Goal: Information Seeking & Learning: Check status

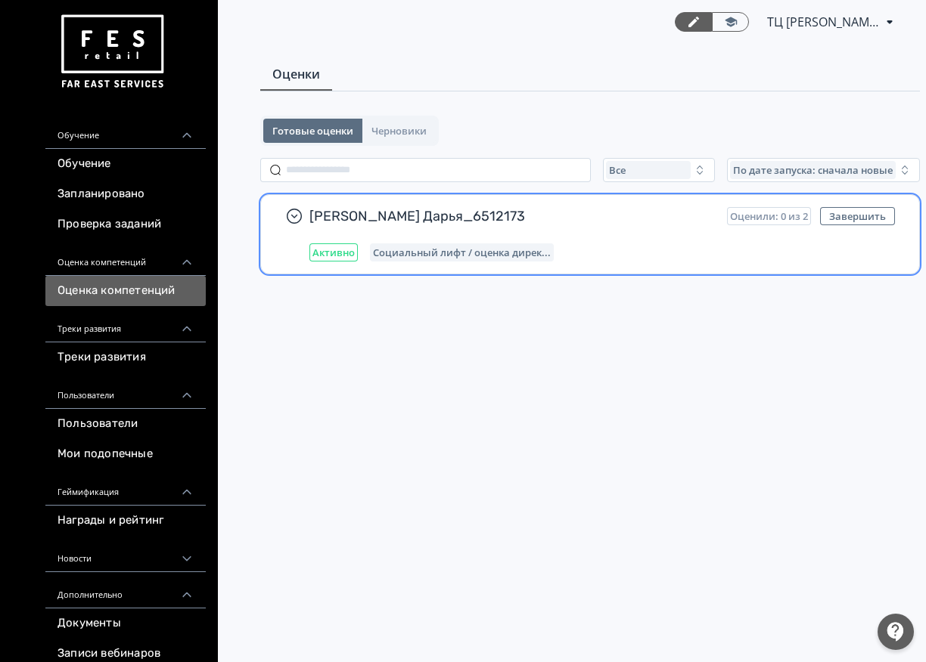
click at [537, 205] on div "[PERSON_NAME] Дарья_6512173 Оценили: 0 из 2 Завершить Активно Социальный лифт /…" at bounding box center [590, 234] width 658 height 79
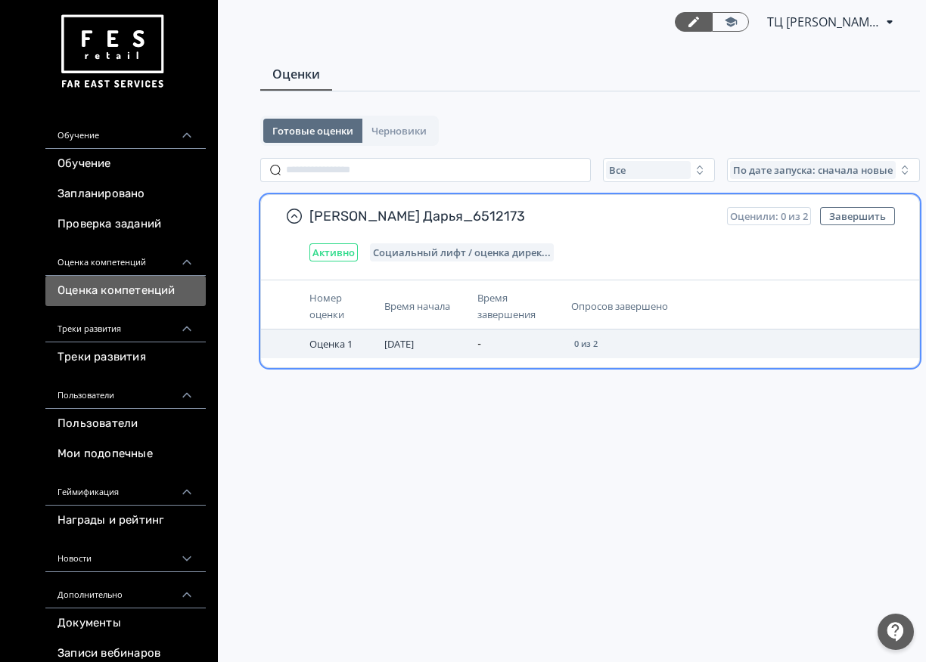
click at [331, 343] on span "Оценка 1" at bounding box center [330, 344] width 43 height 14
drag, startPoint x: 575, startPoint y: 345, endPoint x: 647, endPoint y: 337, distance: 72.3
click at [646, 337] on td "0 из 2" at bounding box center [673, 344] width 217 height 29
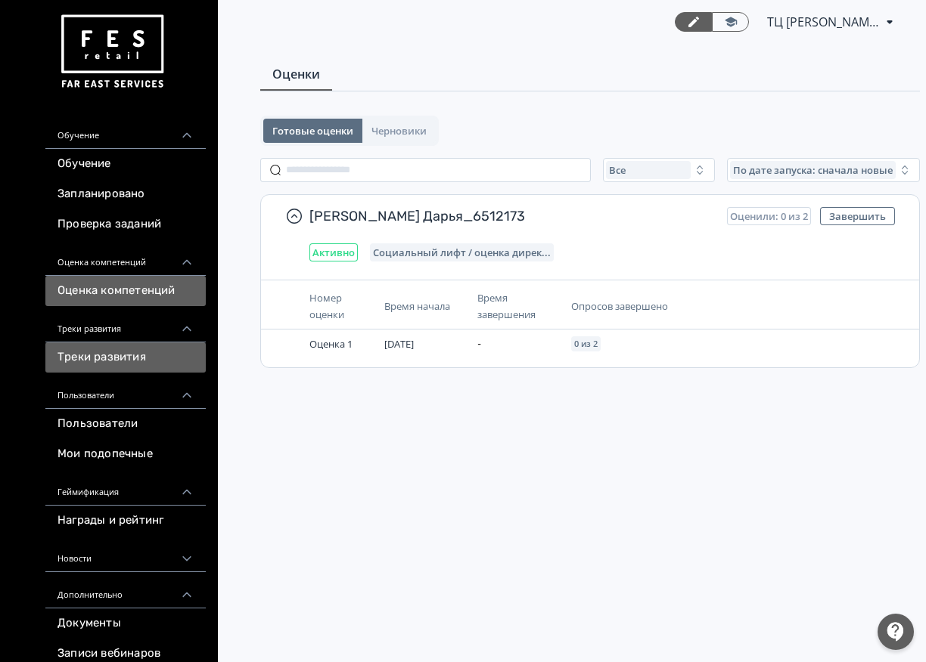
click at [147, 353] on link "Треки развития" at bounding box center [125, 358] width 160 height 30
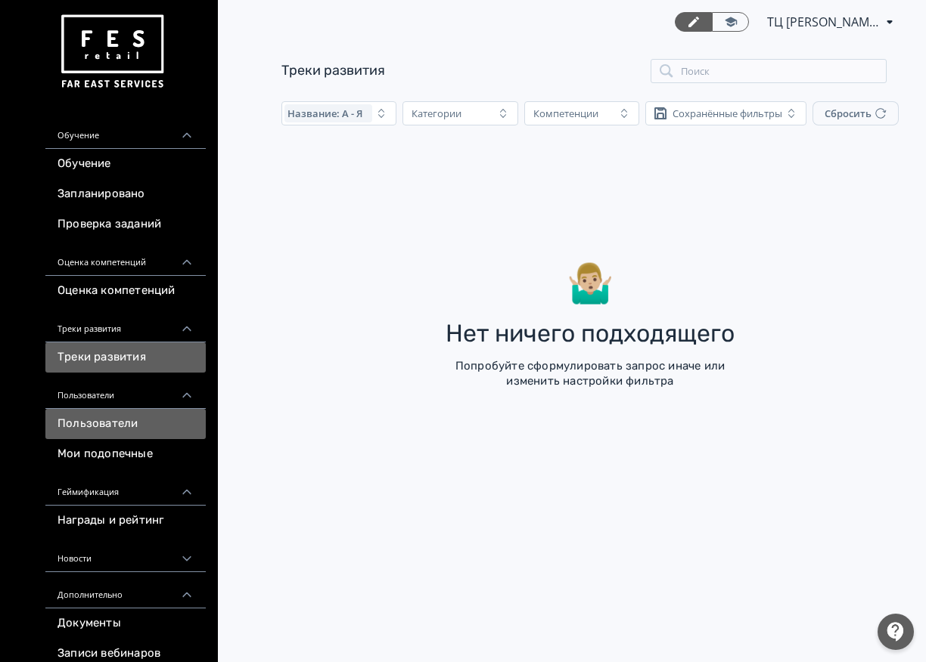
click at [152, 413] on link "Пользователи" at bounding box center [125, 424] width 160 height 30
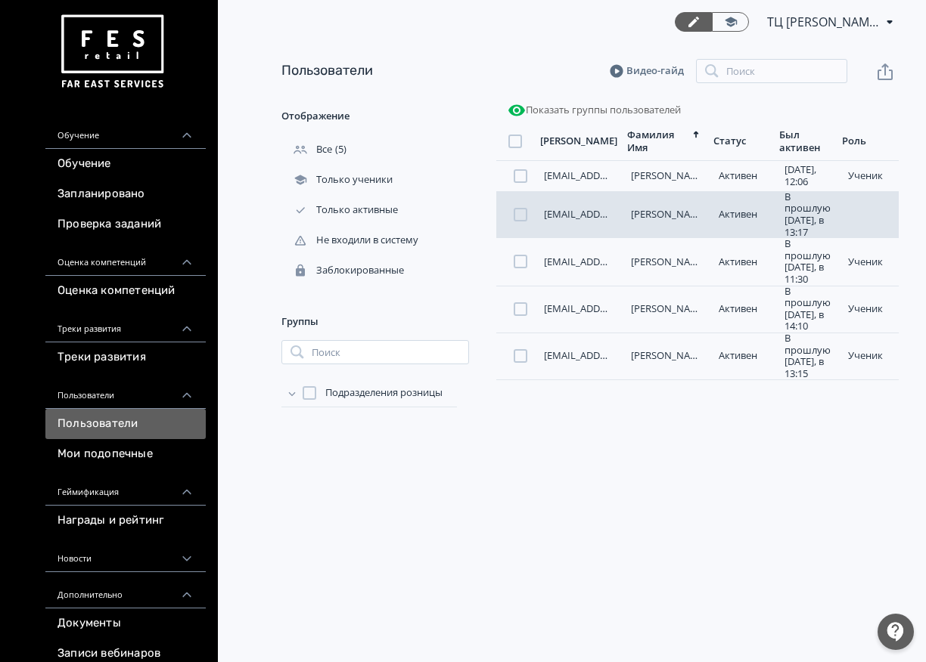
click at [576, 215] on link "[EMAIL_ADDRESS][DOMAIN_NAME]" at bounding box center [624, 214] width 160 height 14
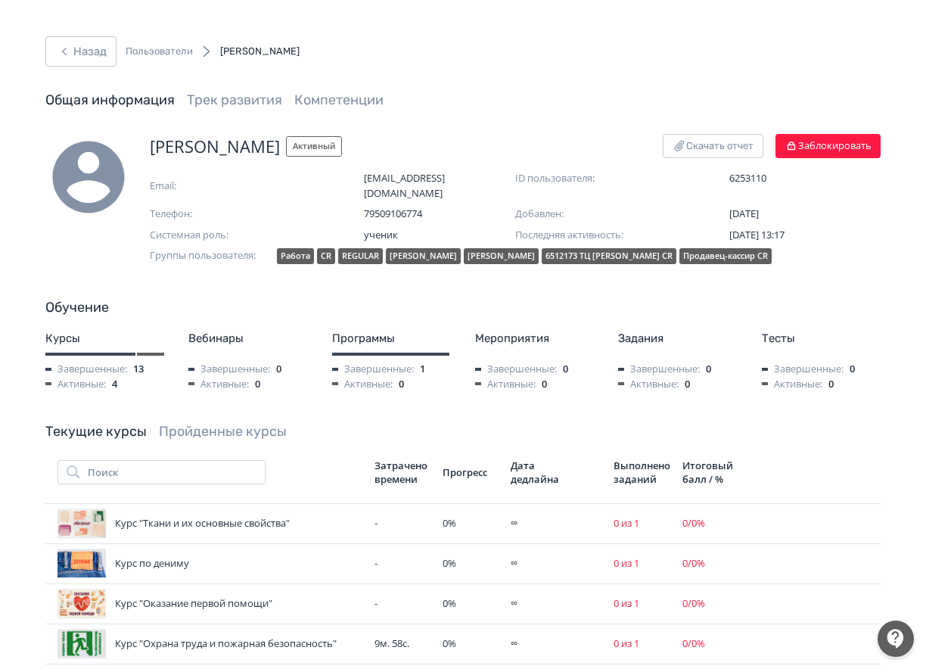
drag, startPoint x: 394, startPoint y: 244, endPoint x: 489, endPoint y: 244, distance: 95.3
click at [461, 248] on div "[PERSON_NAME]" at bounding box center [423, 256] width 75 height 16
click at [664, 278] on div "[PERSON_NAME] Скачать отчет Заблокировать Email: [EMAIL_ADDRESS][DOMAIN_NAME] I…" at bounding box center [462, 590] width 907 height 912
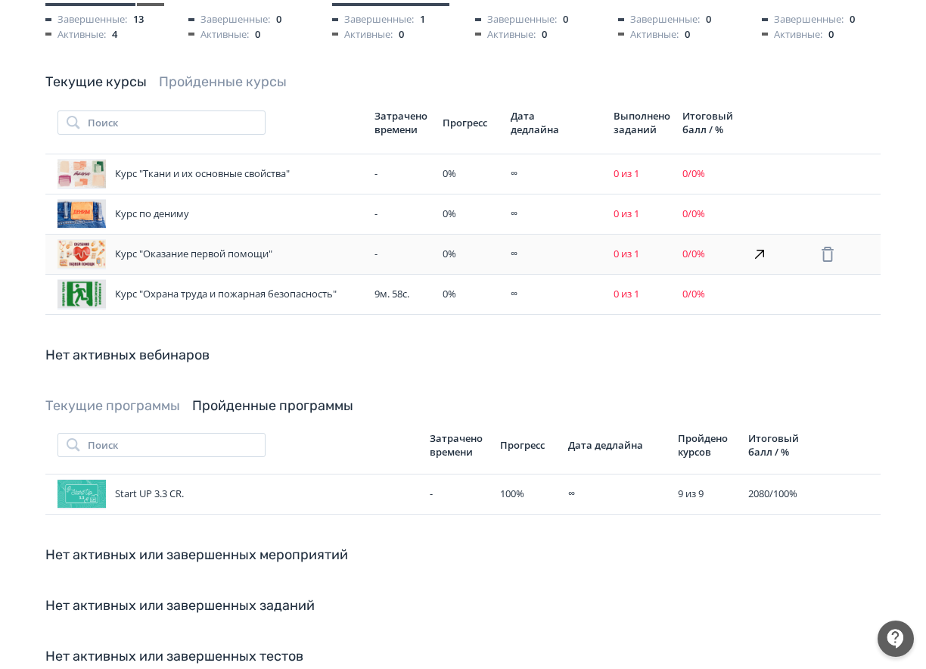
scroll to position [399, 0]
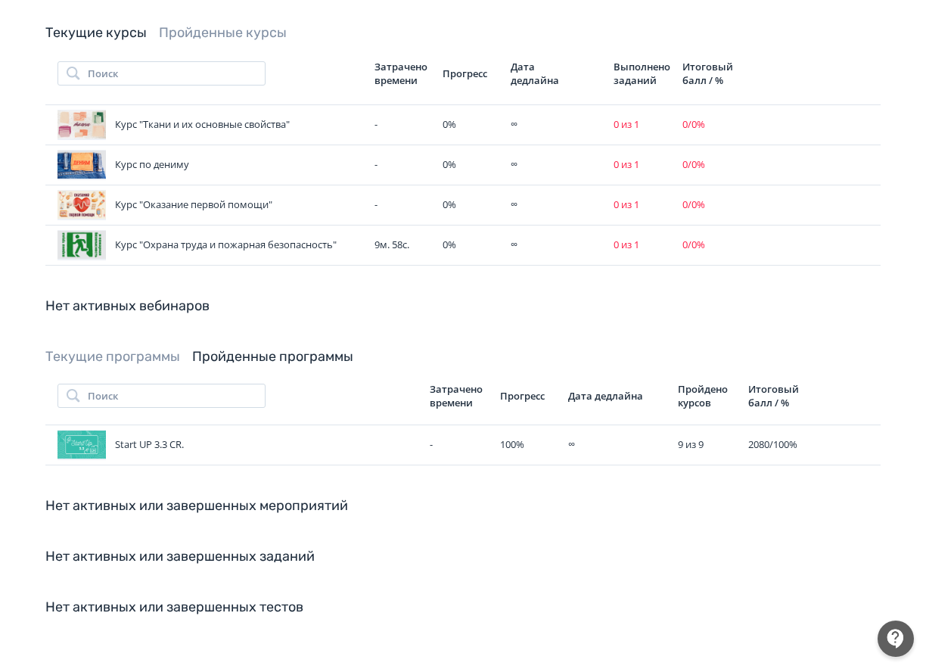
click at [163, 348] on link "Текущие программы" at bounding box center [112, 356] width 135 height 17
click at [169, 348] on link "Текущие программы" at bounding box center [112, 356] width 135 height 17
click at [124, 348] on link "Текущие программы" at bounding box center [112, 356] width 135 height 17
click at [249, 348] on link "Пройденные программы" at bounding box center [272, 356] width 161 height 17
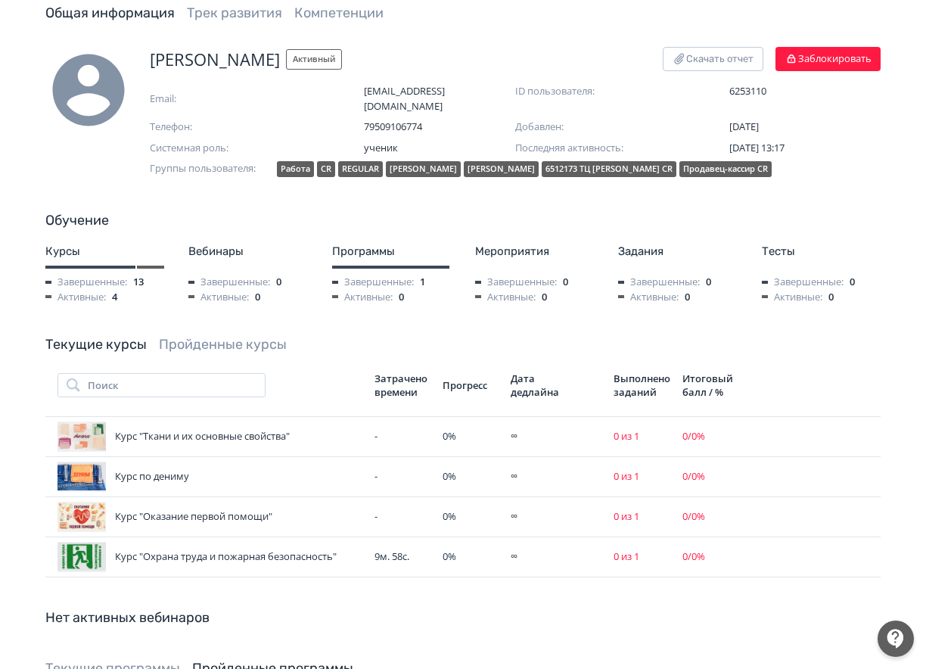
scroll to position [0, 0]
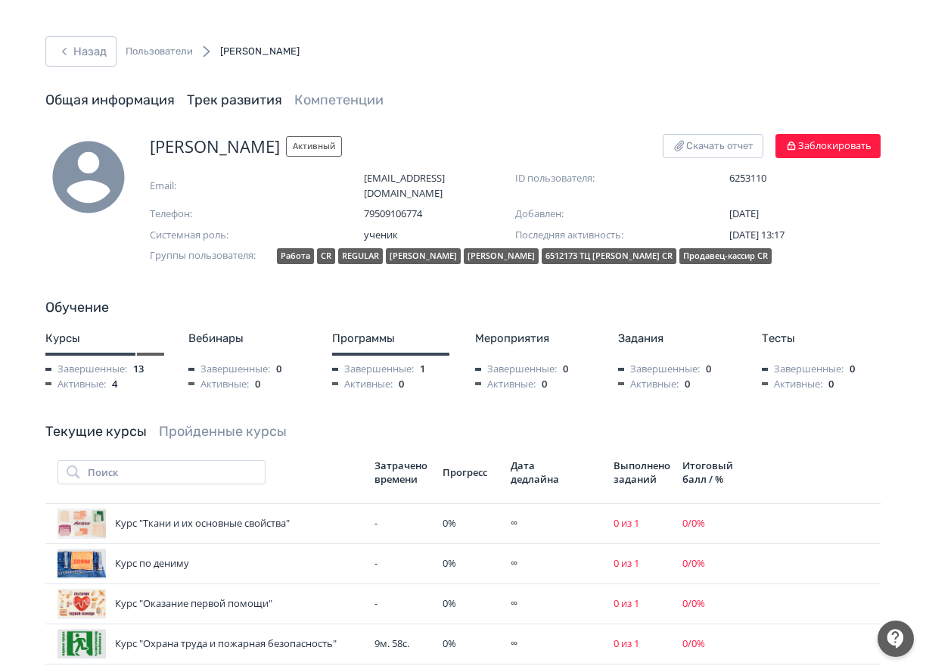
click at [266, 102] on link "Трек развития" at bounding box center [234, 100] width 95 height 17
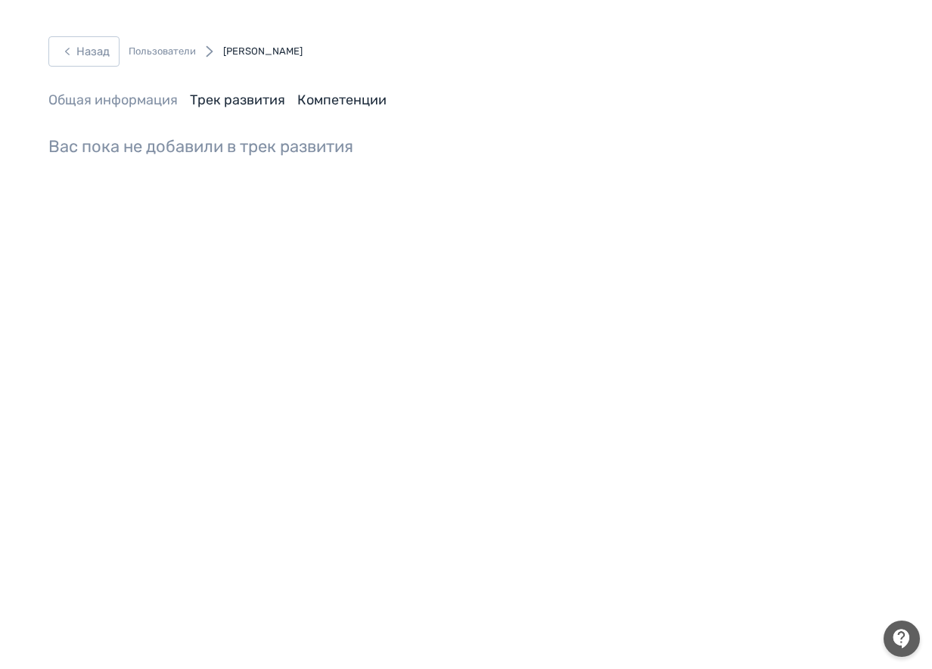
click at [333, 102] on link "Компетенции" at bounding box center [341, 100] width 89 height 17
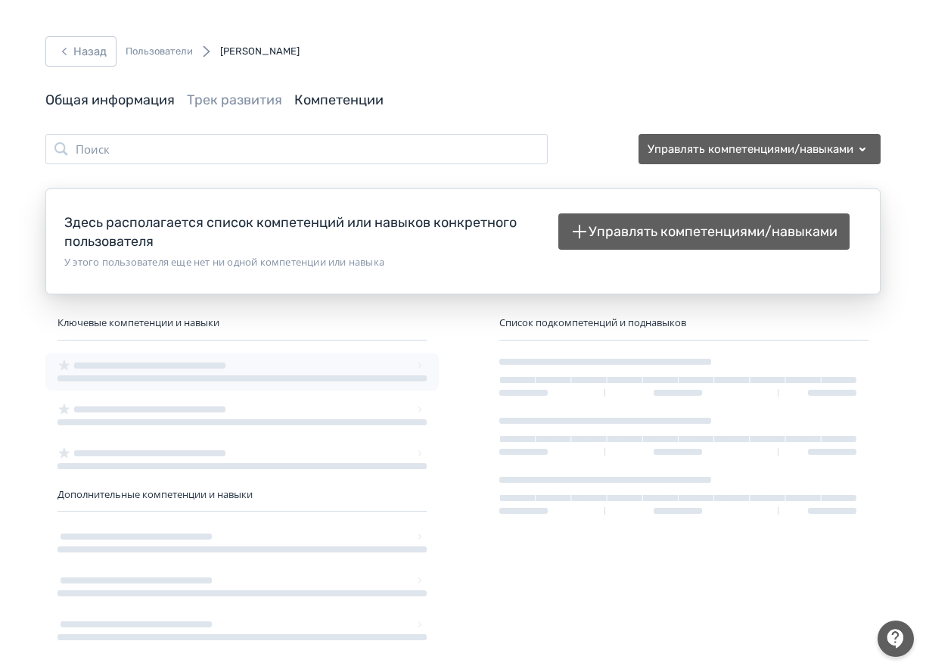
click at [116, 99] on link "Общая информация" at bounding box center [109, 100] width 129 height 17
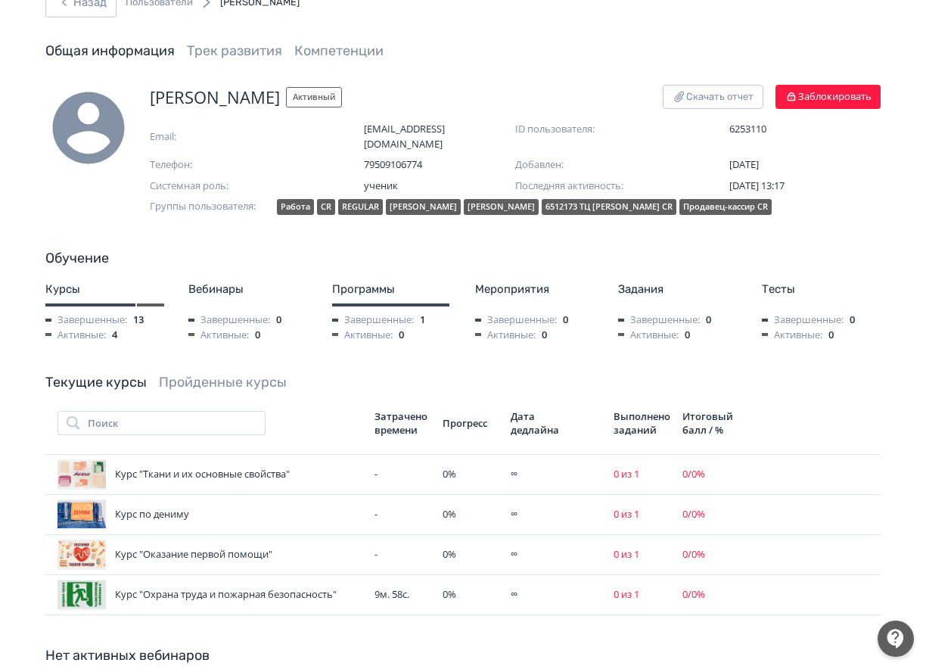
scroll to position [76, 0]
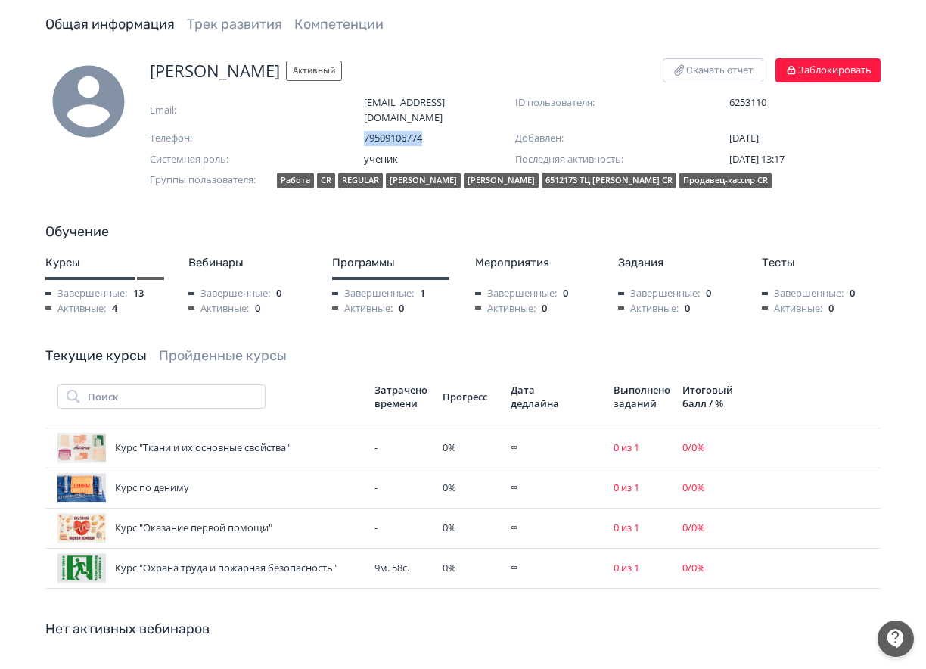
drag, startPoint x: 365, startPoint y: 122, endPoint x: 441, endPoint y: 118, distance: 76.5
click at [441, 131] on span "79509106774" at bounding box center [439, 138] width 151 height 15
click at [405, 152] on span "ученик" at bounding box center [439, 159] width 151 height 15
drag, startPoint x: 388, startPoint y: 145, endPoint x: 446, endPoint y: 155, distance: 59.1
click at [445, 154] on div "Email: [EMAIL_ADDRESS][DOMAIN_NAME] ID пользователя: 6253110 Телефон: 795091067…" at bounding box center [515, 133] width 731 height 77
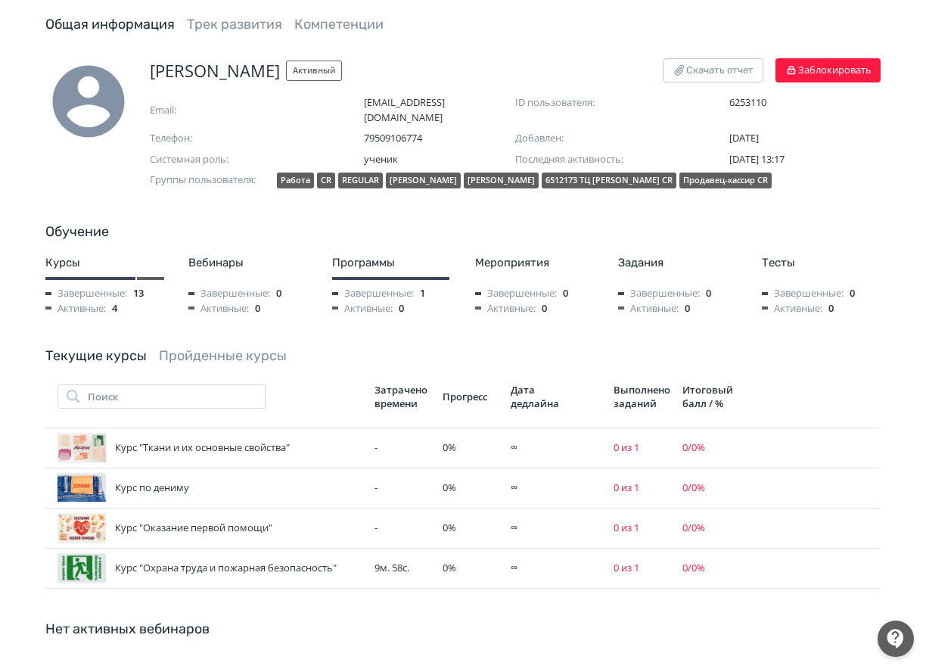
click at [426, 222] on div "Обучение" at bounding box center [462, 232] width 835 height 20
click at [284, 172] on div "Работа" at bounding box center [295, 180] width 37 height 16
click at [367, 172] on div "REGULAR" at bounding box center [360, 180] width 45 height 16
click at [456, 172] on div "[PERSON_NAME]" at bounding box center [423, 180] width 75 height 16
drag, startPoint x: 352, startPoint y: 166, endPoint x: 383, endPoint y: 172, distance: 30.8
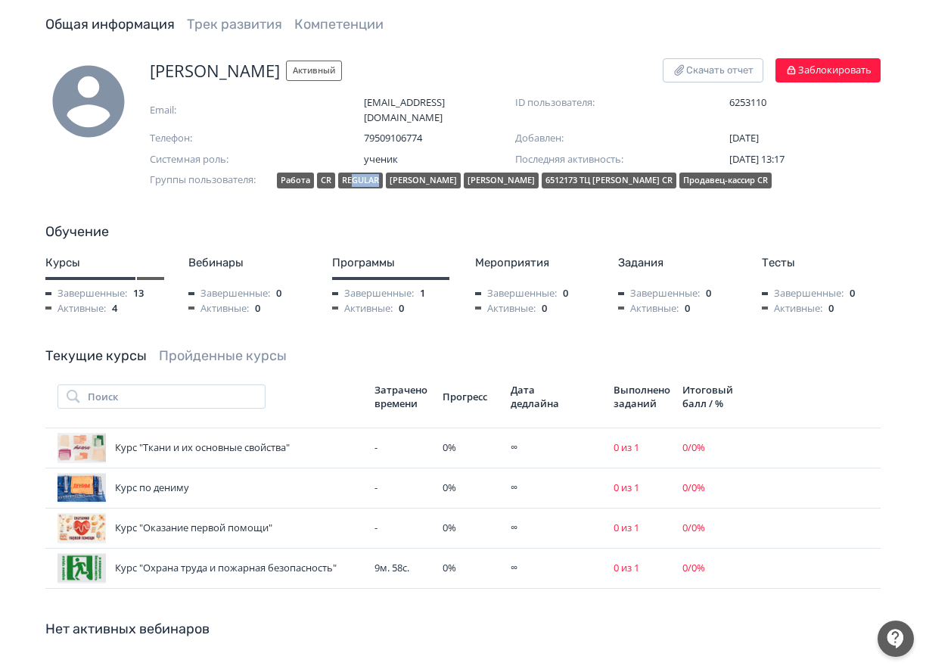
click at [382, 172] on div "REGULAR" at bounding box center [360, 180] width 45 height 16
click at [346, 222] on div "Обучение" at bounding box center [462, 232] width 835 height 20
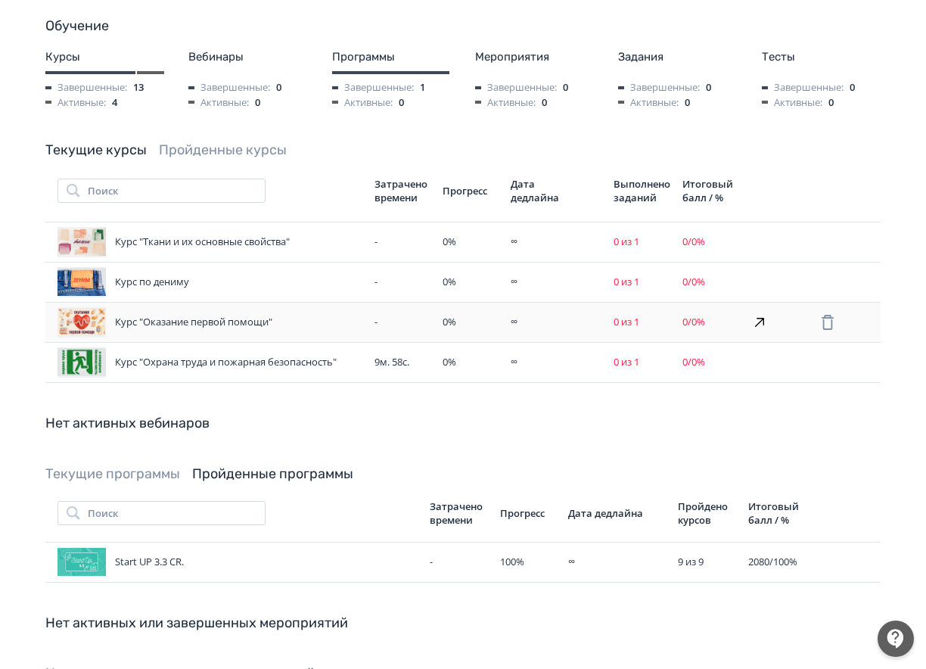
scroll to position [302, 0]
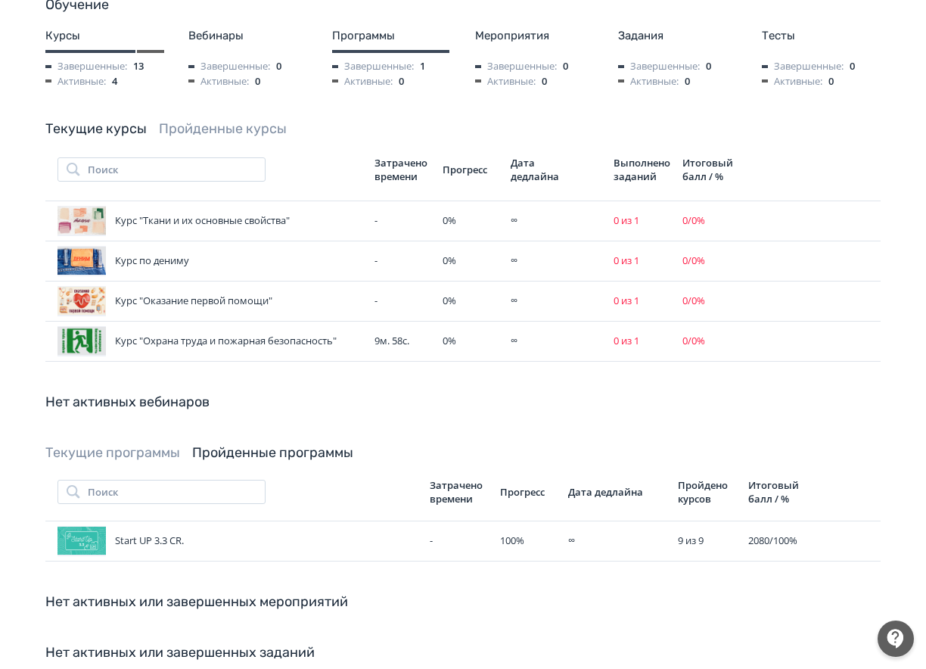
click at [229, 120] on link "Пройденные курсы" at bounding box center [223, 128] width 128 height 17
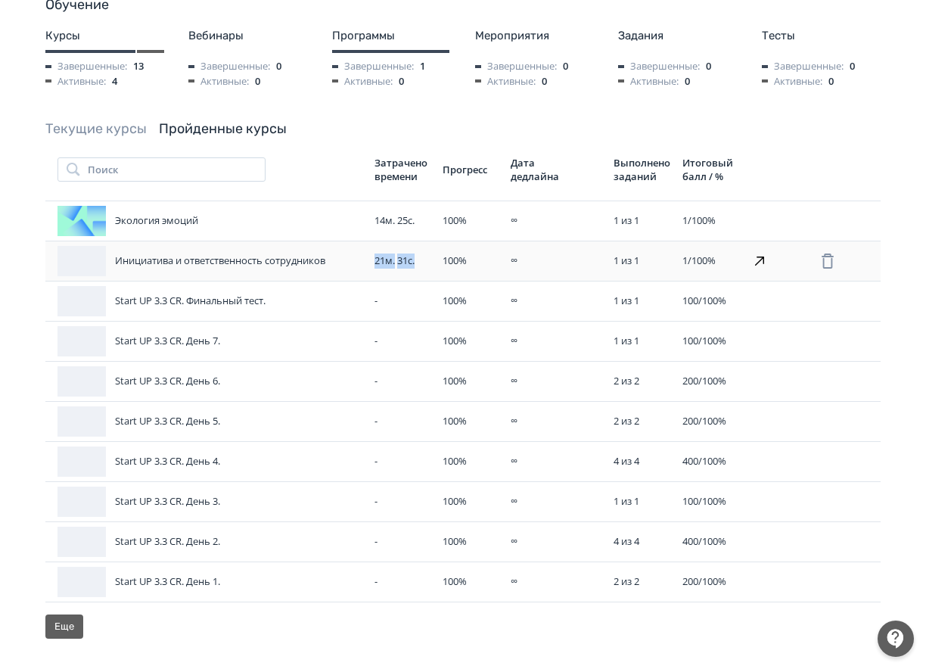
drag, startPoint x: 360, startPoint y: 247, endPoint x: 424, endPoint y: 247, distance: 64.3
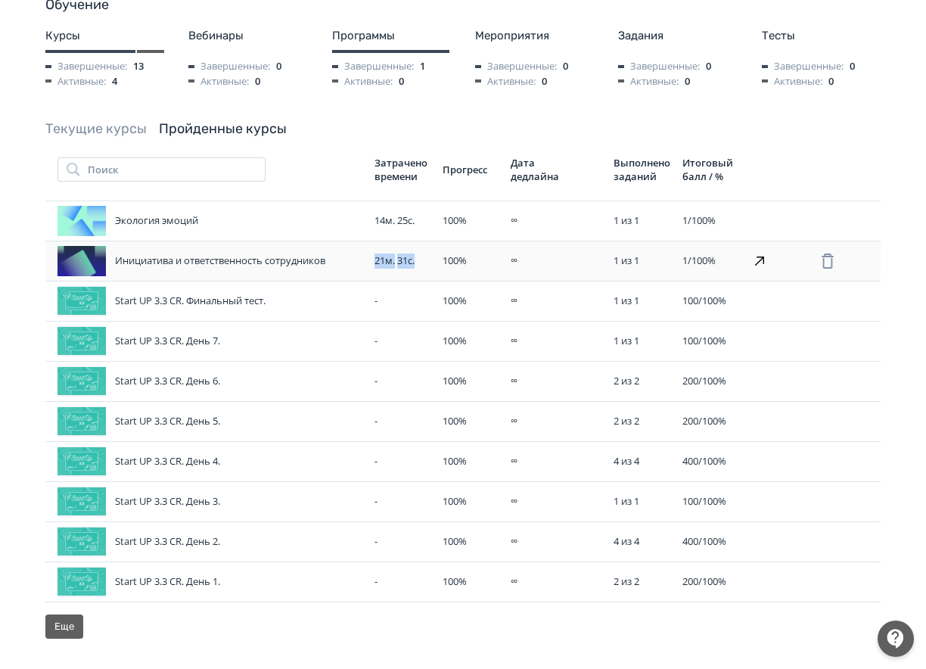
click at [424, 247] on tr "Инициатива и ответственность сотрудников 21м. 31с. 100 % ∞ 1 из 1 1 / 100 %" at bounding box center [462, 260] width 835 height 40
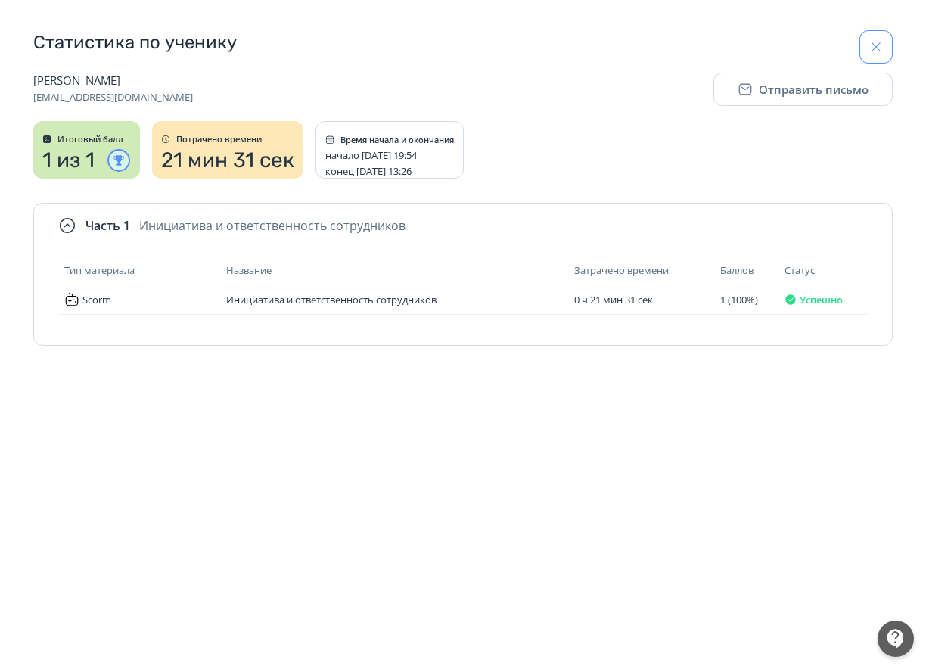
click at [876, 47] on icon "button" at bounding box center [875, 46] width 15 height 15
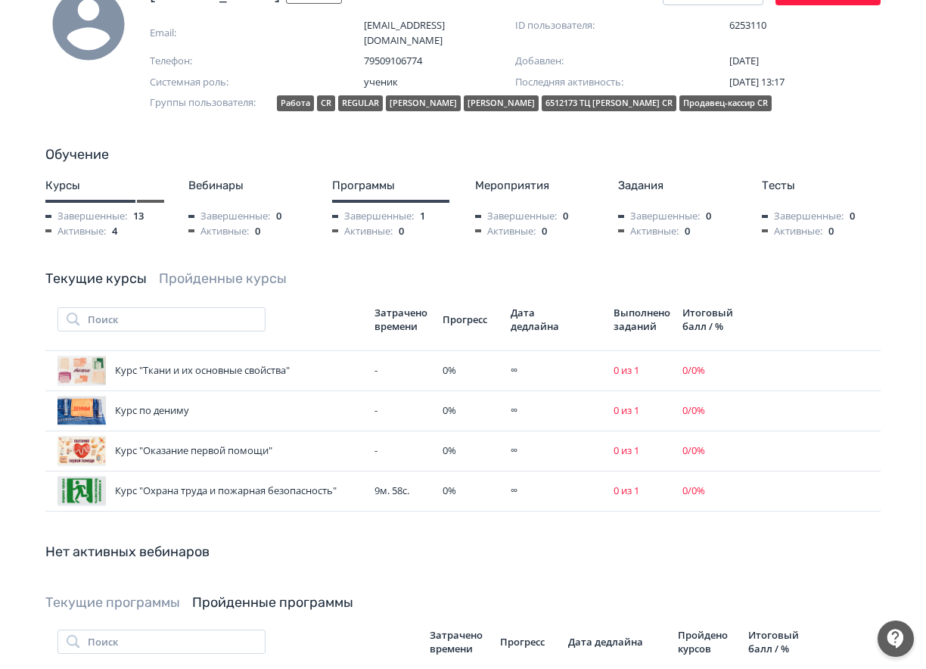
scroll to position [227, 0]
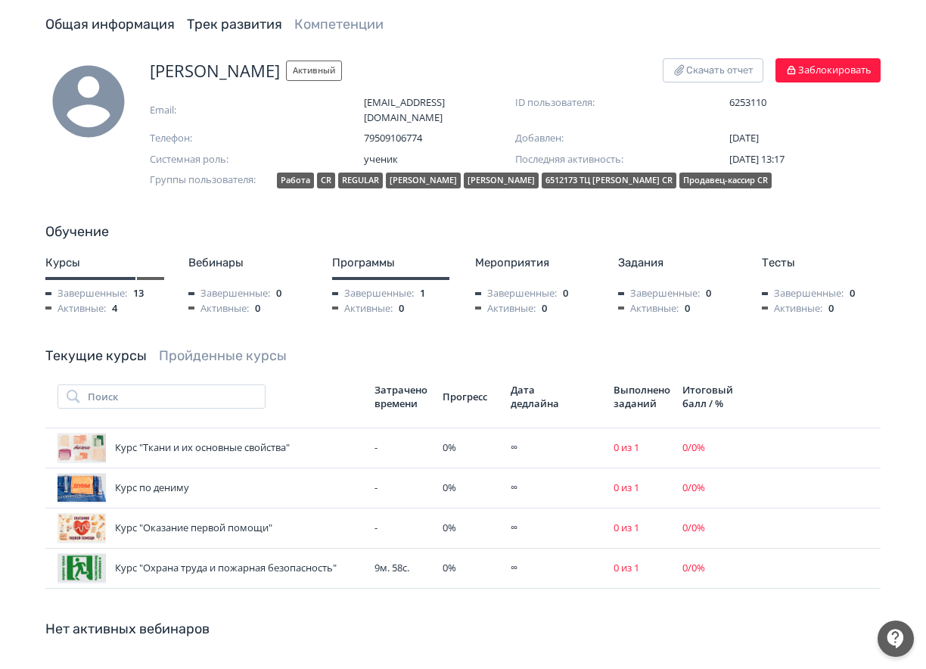
click at [197, 17] on link "Трек развития" at bounding box center [234, 24] width 95 height 17
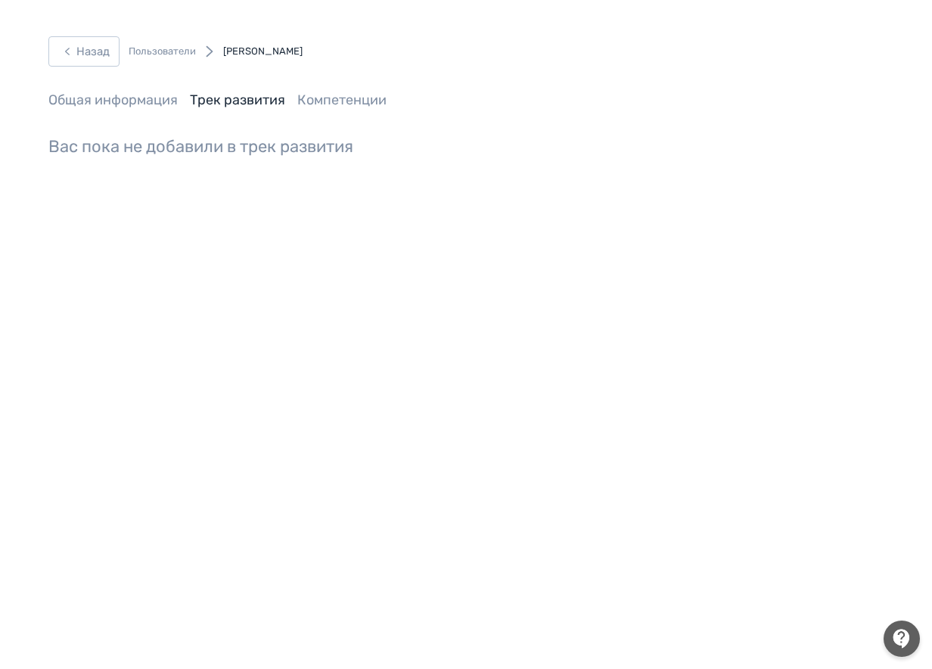
drag, startPoint x: 61, startPoint y: 34, endPoint x: 81, endPoint y: 39, distance: 20.2
click at [60, 35] on div "Назад Пользователи [PERSON_NAME] Общая информация Трек развития Компетенции Вас…" at bounding box center [466, 334] width 932 height 669
click at [86, 40] on button "Назад" at bounding box center [83, 51] width 71 height 30
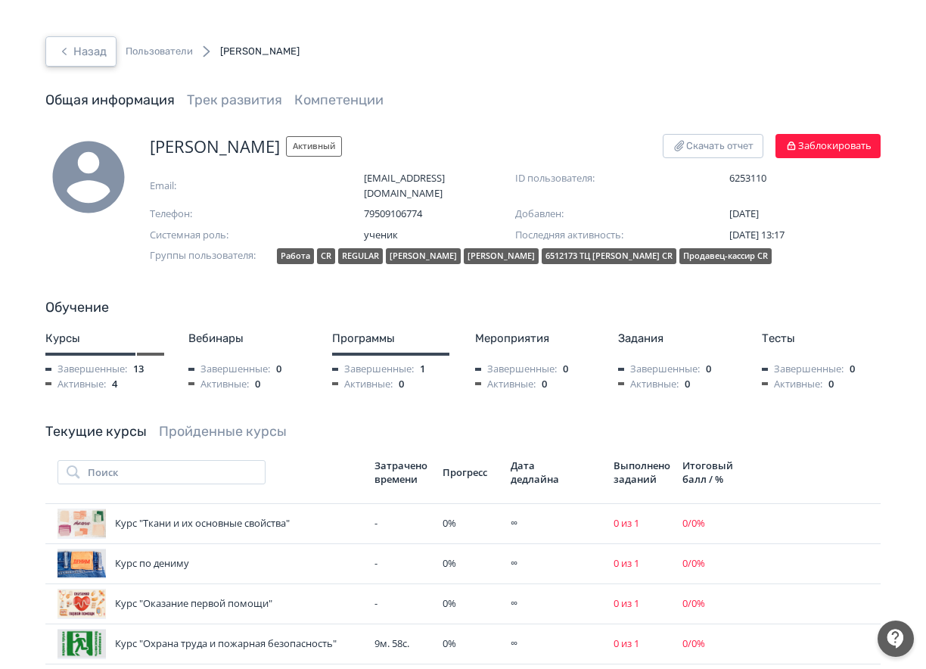
click at [82, 45] on button "Назад" at bounding box center [80, 51] width 71 height 30
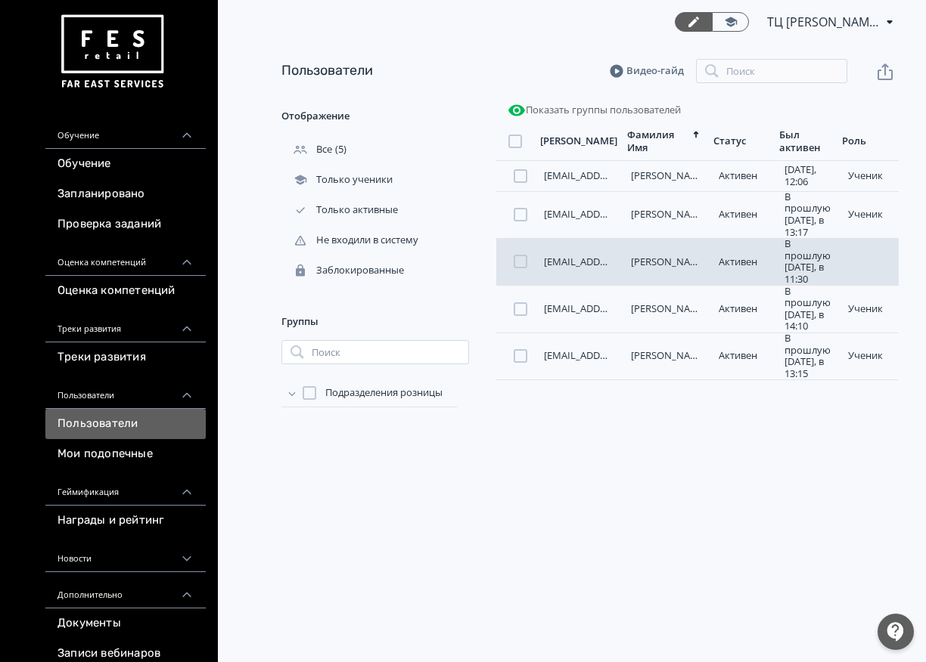
click at [583, 269] on div "[EMAIL_ADDRESS][DOMAIN_NAME] [PERSON_NAME] В прошлую [DATE], в 11:30 ученик" at bounding box center [697, 261] width 402 height 47
click at [579, 263] on link "[EMAIL_ADDRESS][DOMAIN_NAME]" at bounding box center [624, 262] width 160 height 14
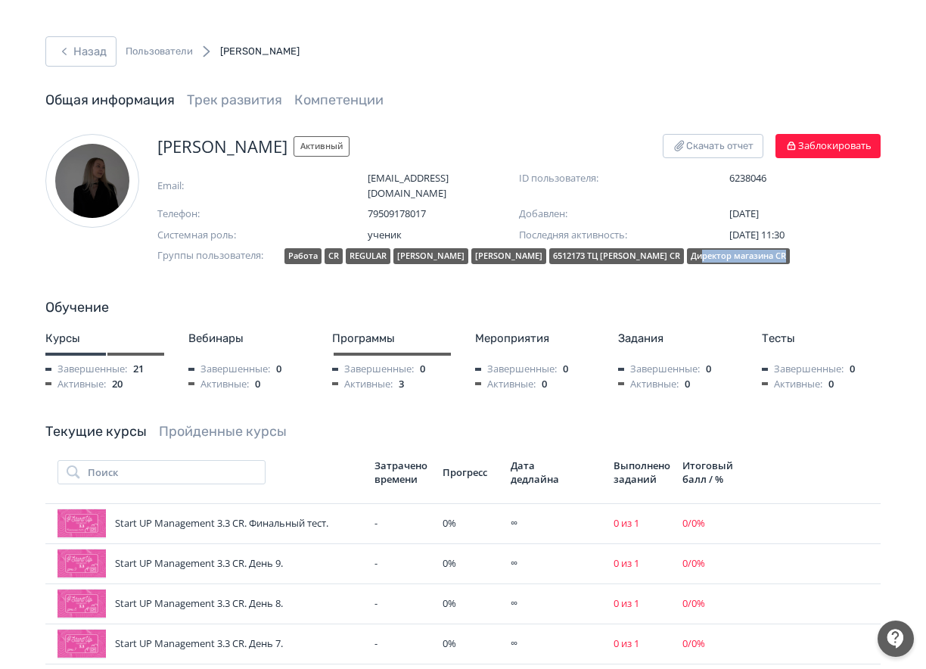
drag, startPoint x: 771, startPoint y: 237, endPoint x: 853, endPoint y: 238, distance: 81.7
click at [790, 248] on div "Директор магазина CR" at bounding box center [738, 256] width 103 height 16
click at [100, 51] on button "Назад" at bounding box center [80, 51] width 71 height 30
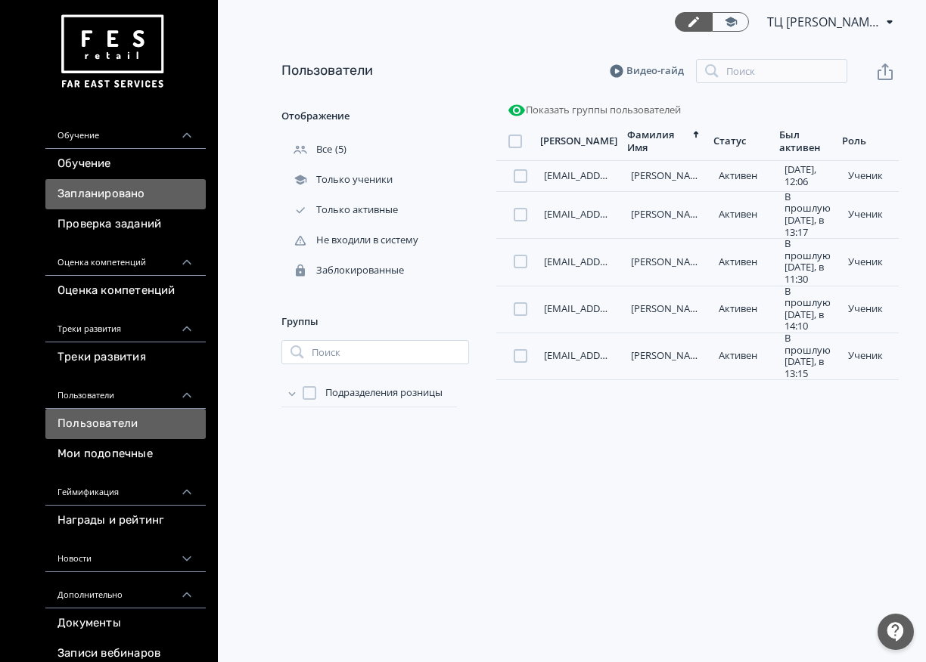
click at [144, 194] on link "Запланировано" at bounding box center [125, 194] width 160 height 30
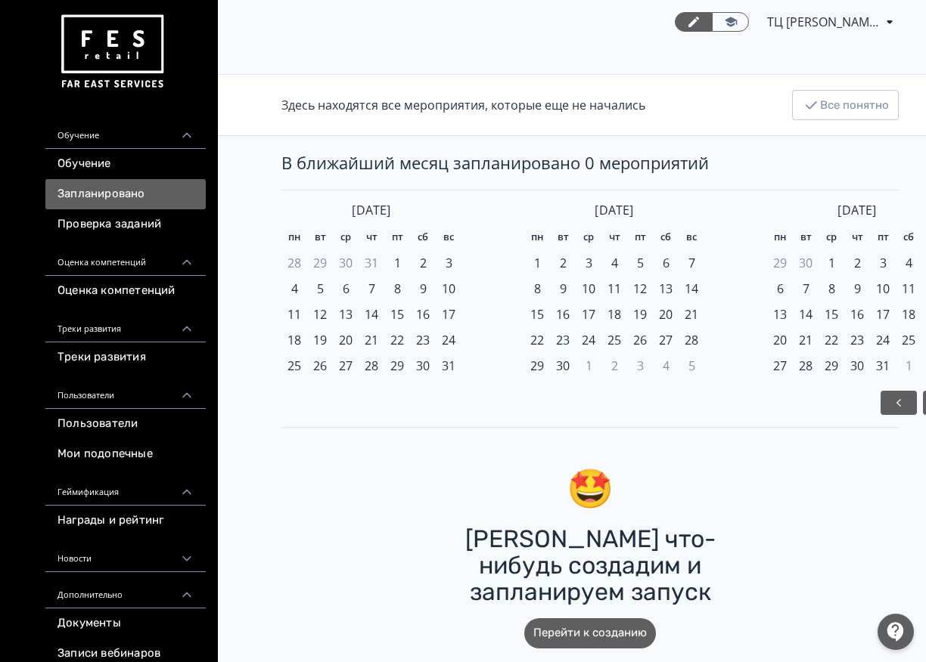
click at [141, 215] on link "Проверка заданий" at bounding box center [125, 224] width 160 height 30
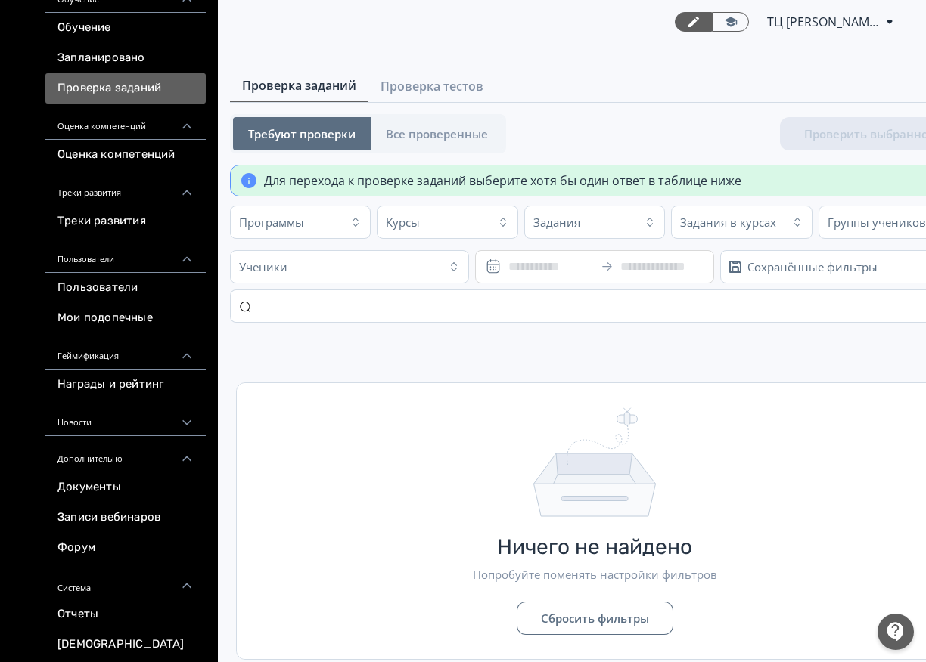
scroll to position [143, 0]
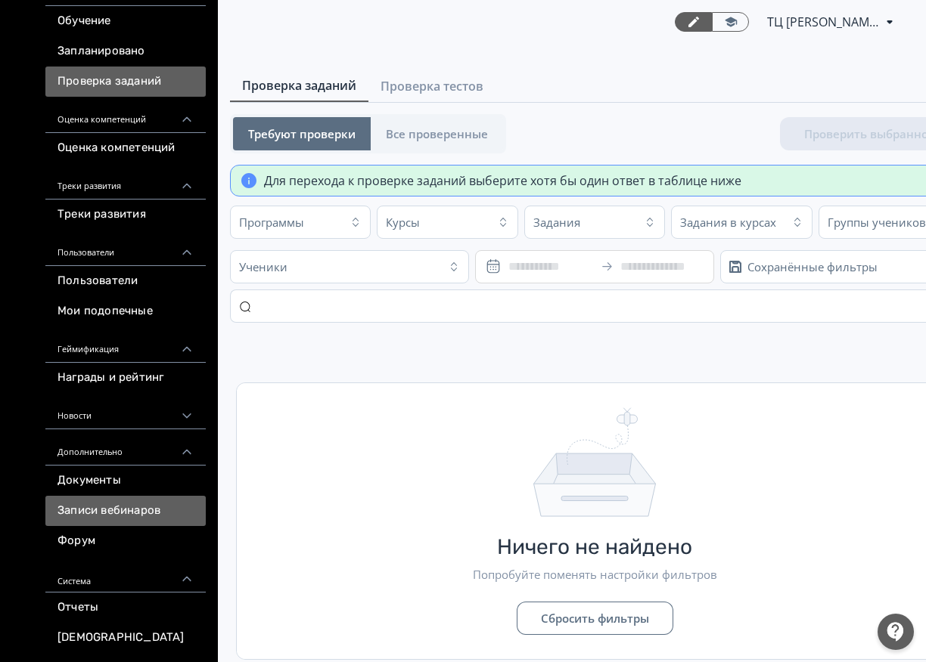
click at [132, 503] on link "Записи вебинаров" at bounding box center [125, 511] width 160 height 30
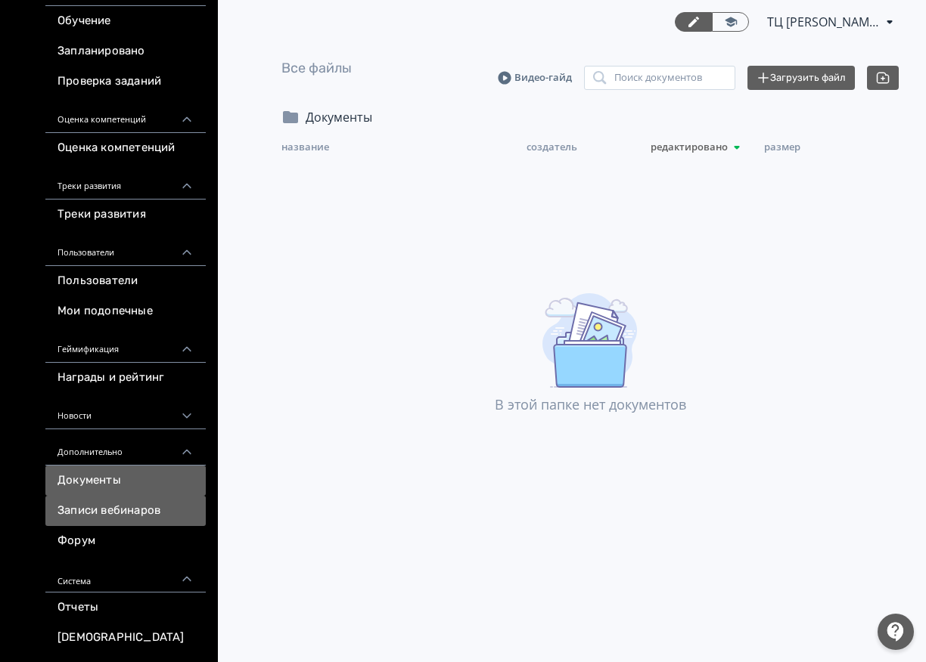
scroll to position [6, 0]
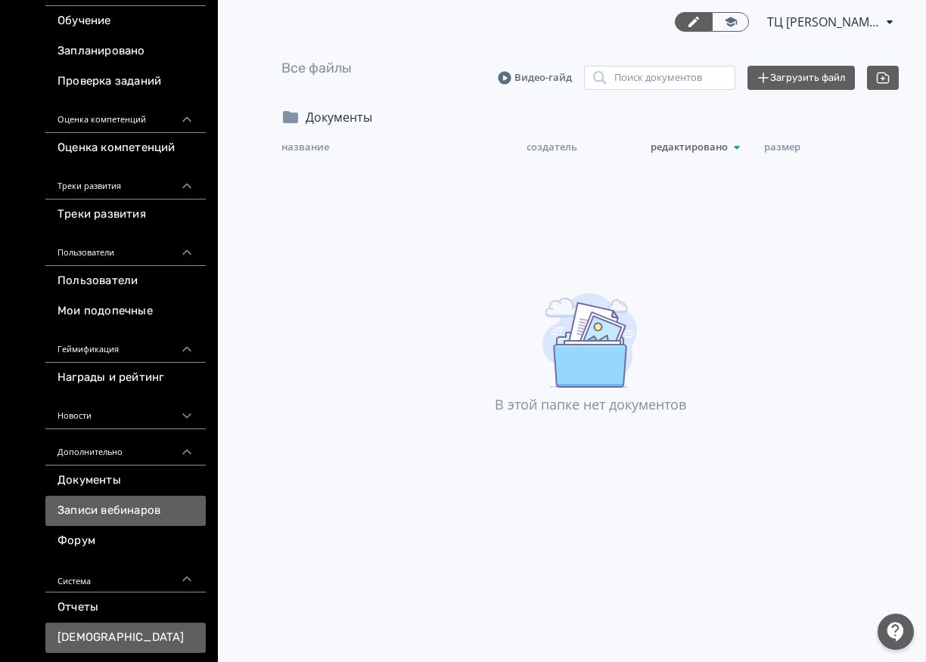
click at [162, 628] on link "[DEMOGRAPHIC_DATA]" at bounding box center [125, 638] width 160 height 30
